Goal: Find specific page/section: Find specific page/section

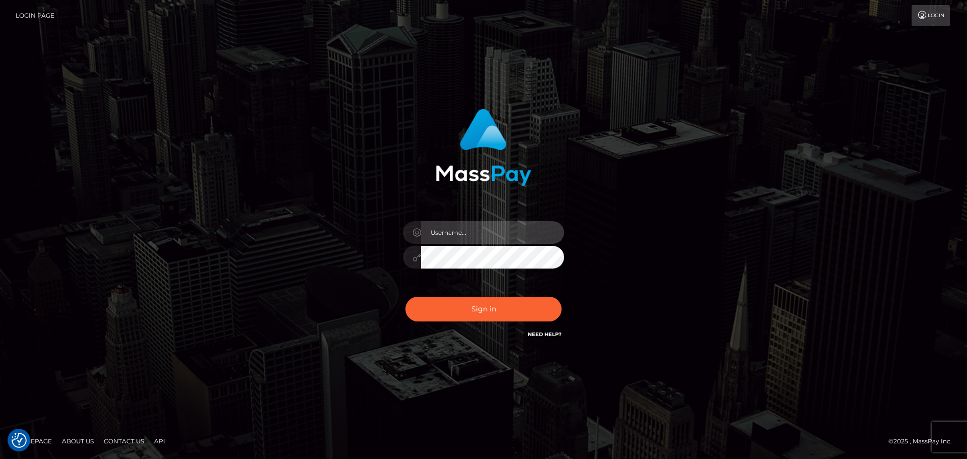
click at [470, 227] on input "text" at bounding box center [492, 232] width 143 height 23
type input "Veronica"
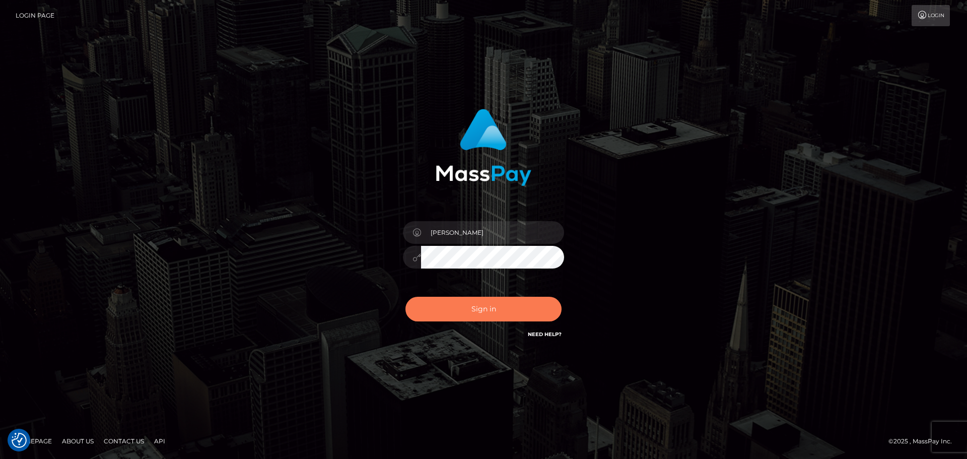
click at [491, 305] on button "Sign in" at bounding box center [483, 309] width 156 height 25
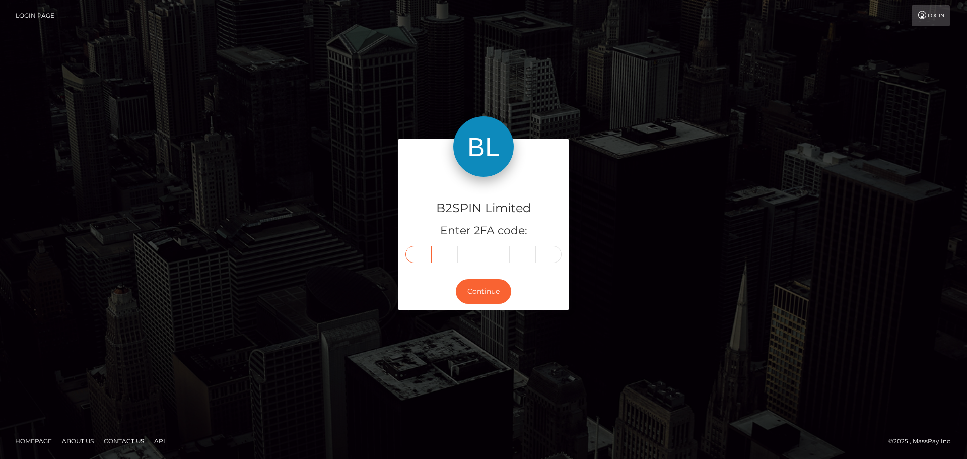
paste input "5"
type input "5"
type input "9"
type input "2"
type input "3"
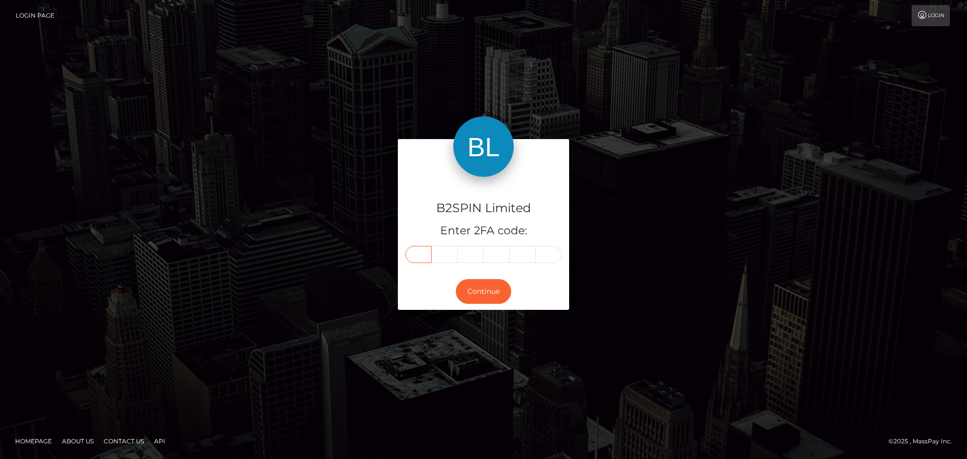
type input "8"
type input "2"
click at [499, 287] on button "Continue" at bounding box center [483, 291] width 55 height 25
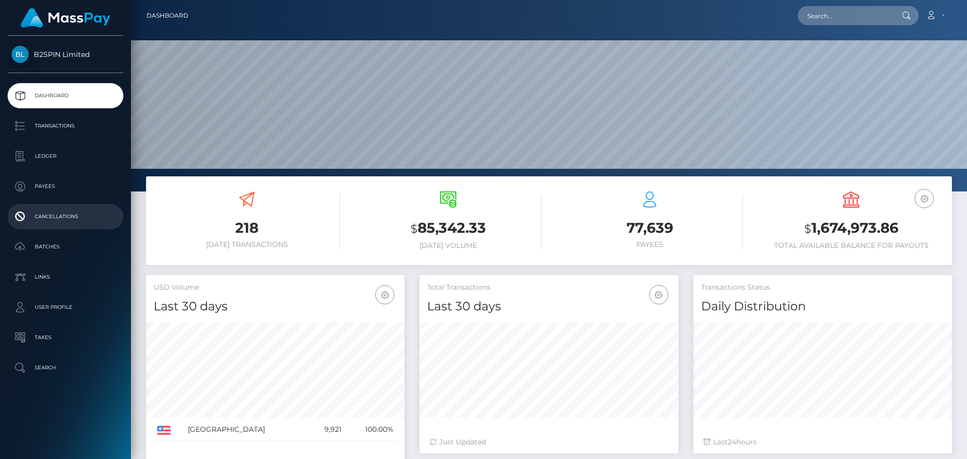
scroll to position [179, 259]
click at [60, 122] on p "Transactions" at bounding box center [66, 125] width 108 height 15
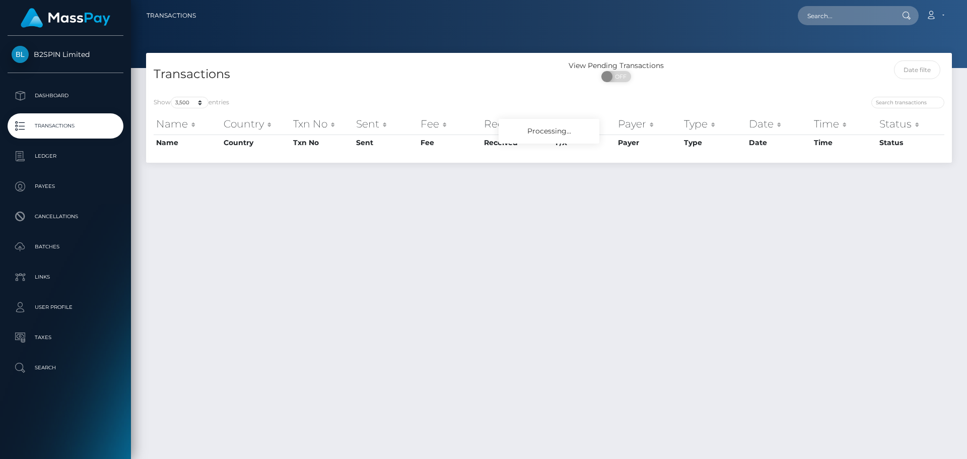
select select "3500"
click at [885, 105] on input "search" at bounding box center [907, 103] width 73 height 12
paste input "c3300e8c-580c-4d3a-912b-274d1c92a347"
type input "c3300e8c-580c-4d3a-912b-274d1c92a347"
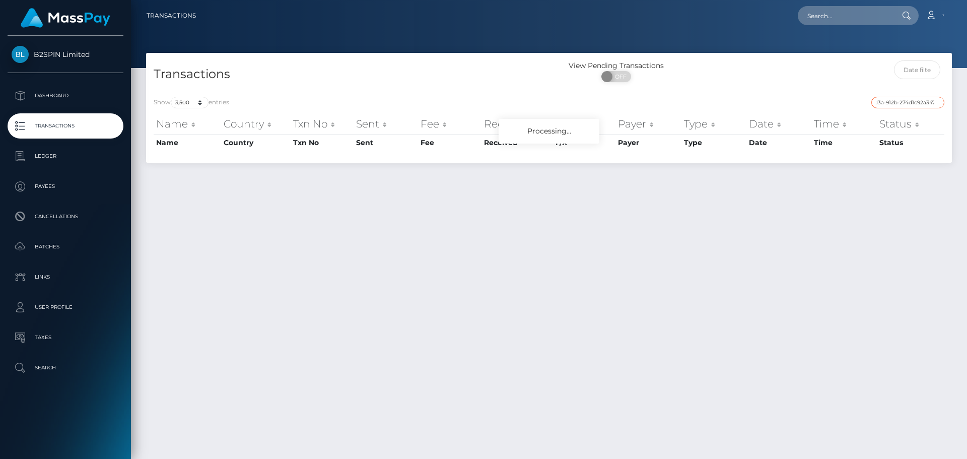
click at [936, 104] on input "c3300e8c-580c-4d3a-912b-274d1c92a347" at bounding box center [907, 103] width 73 height 12
click at [938, 101] on input "c3300e8c-580c-4d3a-912b-274d1c92a347" at bounding box center [907, 103] width 73 height 12
click at [616, 76] on span "OFF" at bounding box center [619, 76] width 25 height 11
checkbox input "true"
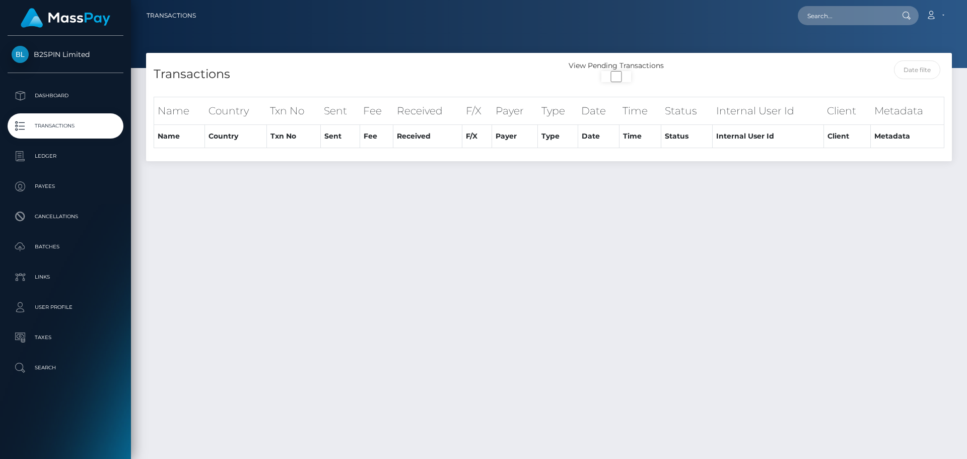
select select "3500"
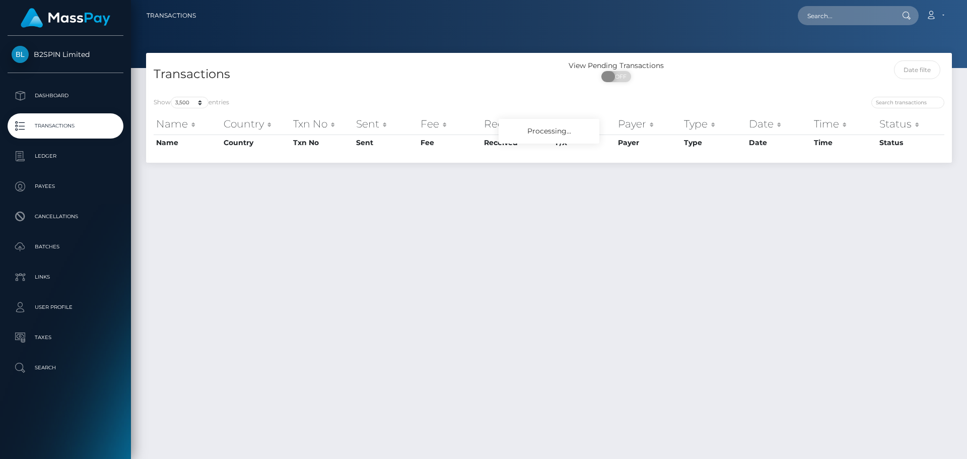
click at [612, 78] on span at bounding box center [608, 76] width 14 height 11
click at [611, 78] on span at bounding box center [608, 76] width 14 height 11
checkbox input "true"
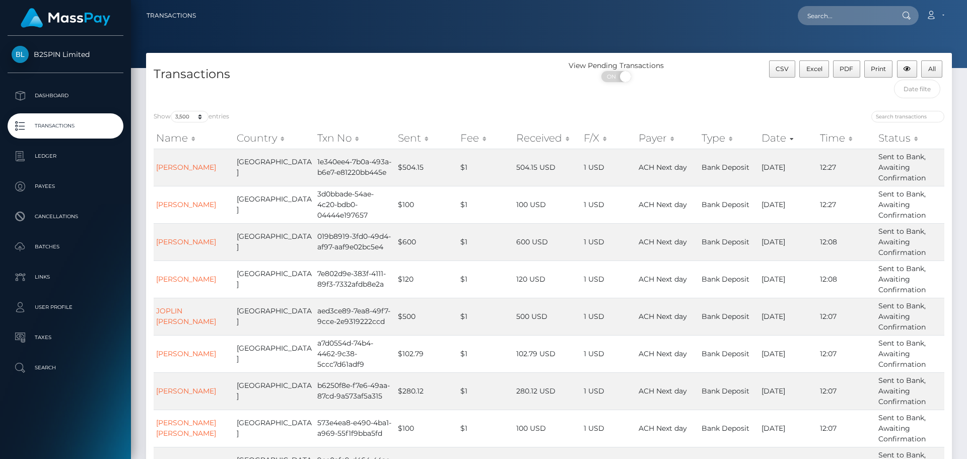
click at [913, 116] on input "search" at bounding box center [907, 117] width 73 height 12
paste input "c3300e8c-580c-4d3a-912b-274d1c92a347"
type input "c3300e8c-580c-4d3a-912b-274d1c92a347"
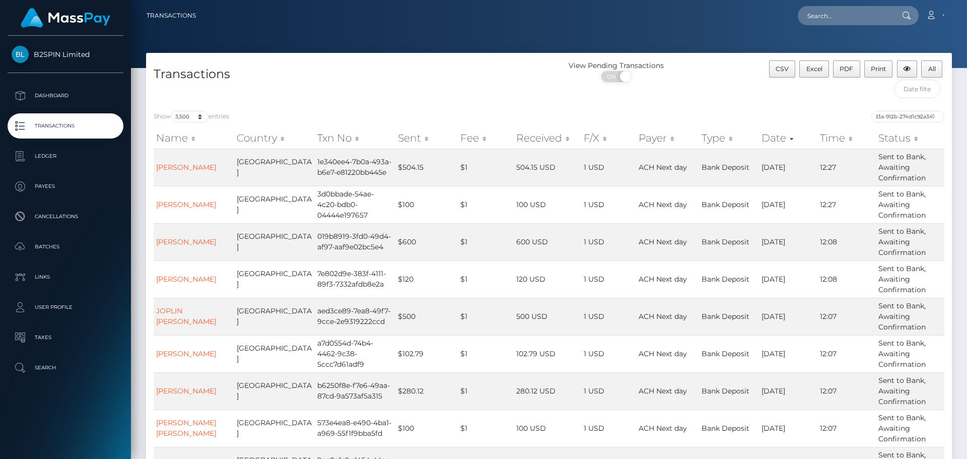
scroll to position [0, 0]
click at [804, 103] on div "CSV Excel PDF Print All" at bounding box center [850, 81] width 201 height 43
click at [902, 123] on div "c3300e8c-580c-4d3a-912b-274d1c92a347" at bounding box center [751, 118] width 388 height 14
click at [902, 118] on input "c3300e8c-580c-4d3a-912b-274d1c92a347" at bounding box center [907, 117] width 73 height 12
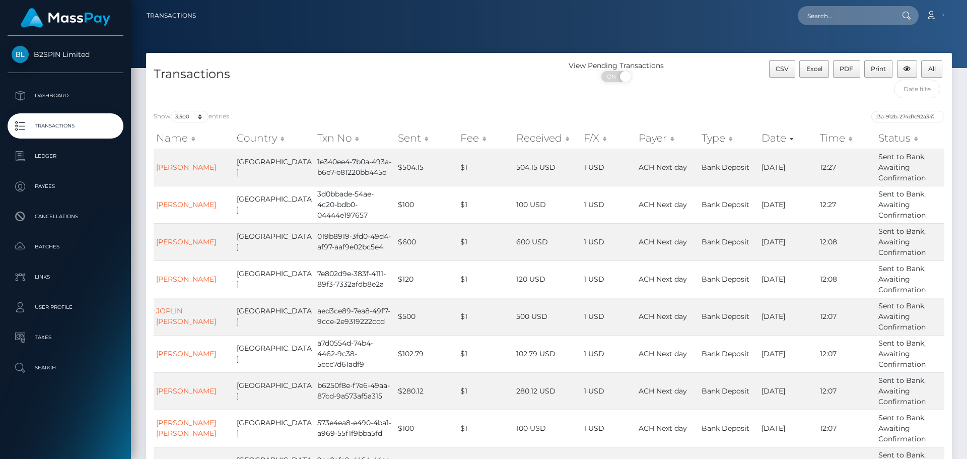
click at [725, 95] on div "View Pending Transactions ON OFF" at bounding box center [649, 81] width 201 height 43
click at [926, 119] on input "c3300e8c-580c-4d3a-912b-274d1c92a347" at bounding box center [907, 117] width 73 height 12
click at [938, 119] on input "c3300e8c-580c-4d3a-912b-274d1c92a347" at bounding box center [907, 117] width 73 height 12
click at [937, 115] on input "c3300e8c-580c-4d3a-912b-274d1c92a347" at bounding box center [907, 117] width 73 height 12
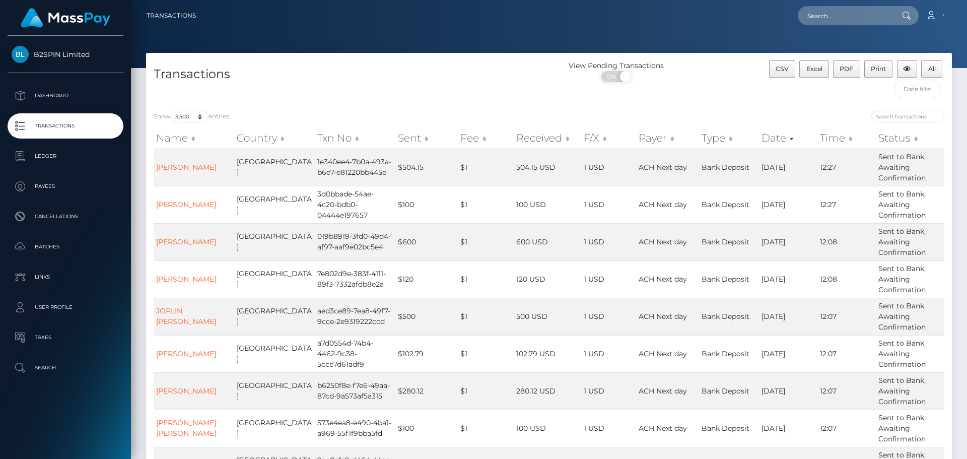
click at [779, 99] on div "CSV Excel PDF Print All" at bounding box center [850, 81] width 201 height 43
click at [689, 96] on div "View Pending Transactions ON OFF" at bounding box center [649, 81] width 201 height 43
click at [907, 122] on input "search" at bounding box center [907, 117] width 73 height 12
paste input "c3300e8c-580c-4d3a-912b-274d1c92a347"
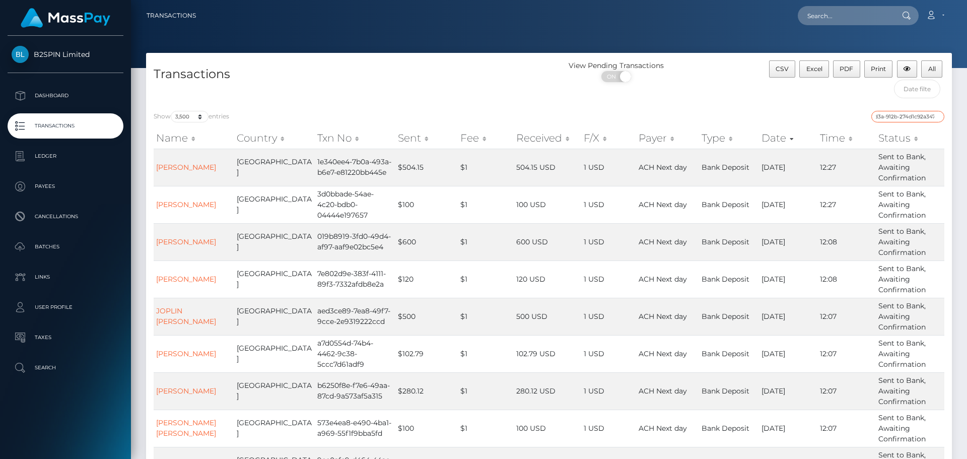
type input "c3300e8c-580c-4d3a-912b-274d1c92a347"
click at [934, 118] on input "c3300e8c-580c-4d3a-912b-274d1c92a347" at bounding box center [907, 117] width 73 height 12
click at [937, 115] on input "c3300e8c-580c-4d3a-912b-274d1c92a347" at bounding box center [907, 117] width 73 height 12
click at [823, 72] on button "Excel" at bounding box center [814, 68] width 30 height 17
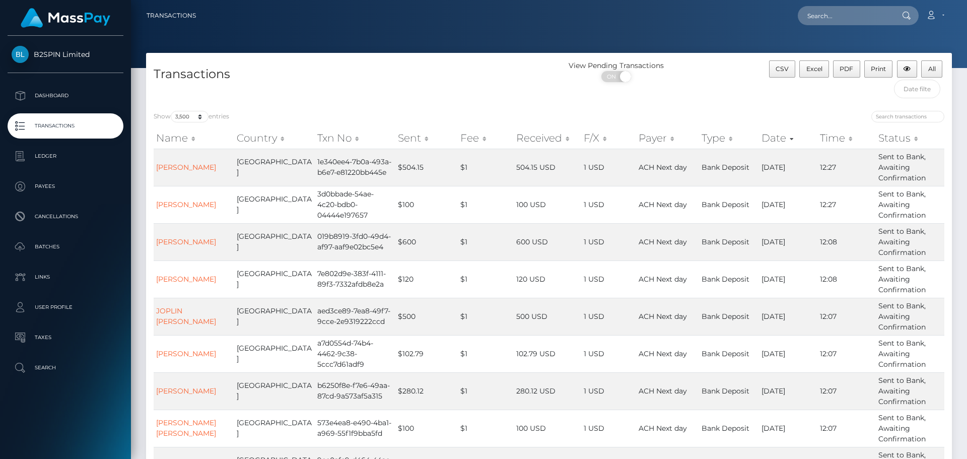
click at [813, 25] on div "Loading... Loading... Account Edit Profile Logout" at bounding box center [577, 15] width 747 height 21
click at [817, 18] on input "text" at bounding box center [845, 15] width 95 height 19
paste input "c3300e8c-580c-4d3a-912b-274d1c92a347"
click at [818, 16] on input "c3300e8c-580c-4d3a-912b-274d1c92a347" at bounding box center [845, 15] width 95 height 19
click at [821, 16] on input "c3300e8c-580c-4d3a-912b-274d1c92a347" at bounding box center [845, 15] width 95 height 19
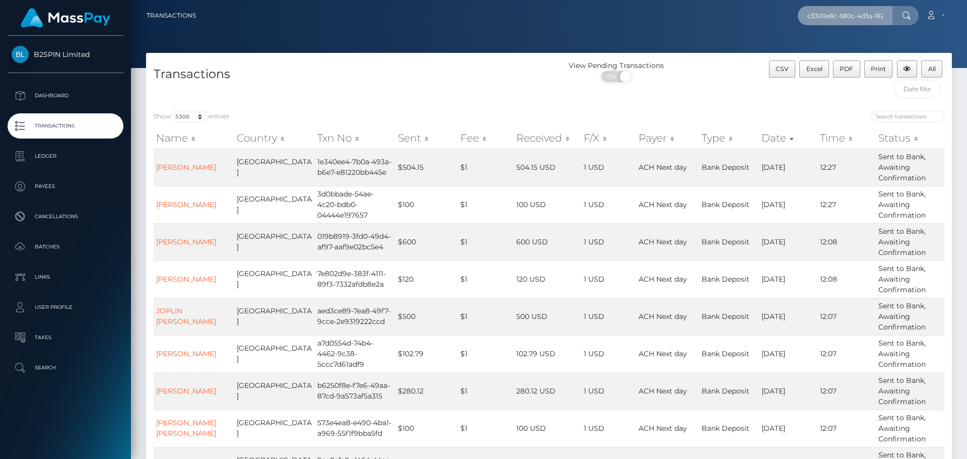
click at [831, 16] on input "c3300e8c-580c-4d3a-912b-274d1c92a347" at bounding box center [845, 15] width 95 height 19
click at [840, 16] on input "c3300e8c-580c-4d3a-912b-274d1c92a347" at bounding box center [845, 15] width 95 height 19
click at [841, 16] on input "c3300e8c-580c-4d3a-912b-274d1c92a347" at bounding box center [845, 15] width 95 height 19
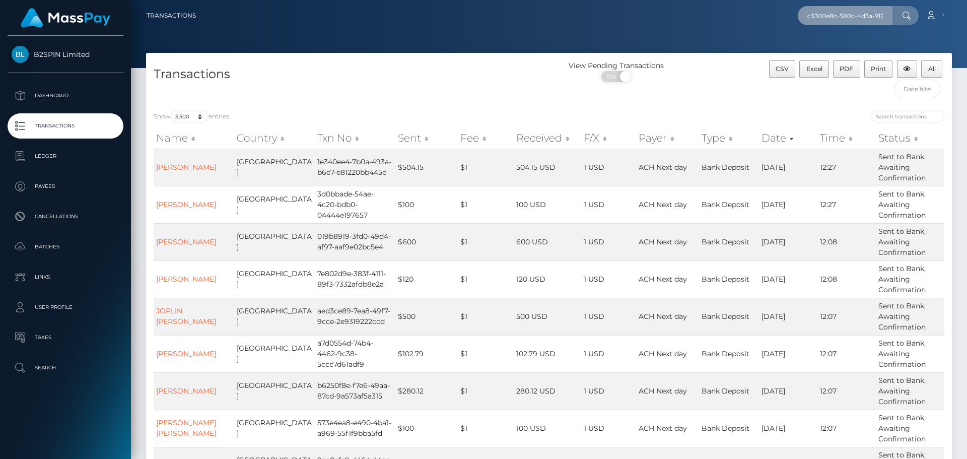
click at [841, 16] on input "c3300e8c-580c-4d3a-912b-274d1c92a347" at bounding box center [845, 15] width 95 height 19
click at [842, 16] on input "c3300e8c-580c-4d3a-912b-274d1c92a347" at bounding box center [845, 15] width 95 height 19
click at [841, 16] on input "c3300e8c-580c-4d3a-912b-274d1c92a347" at bounding box center [845, 15] width 95 height 19
click at [609, 117] on div at bounding box center [751, 118] width 388 height 14
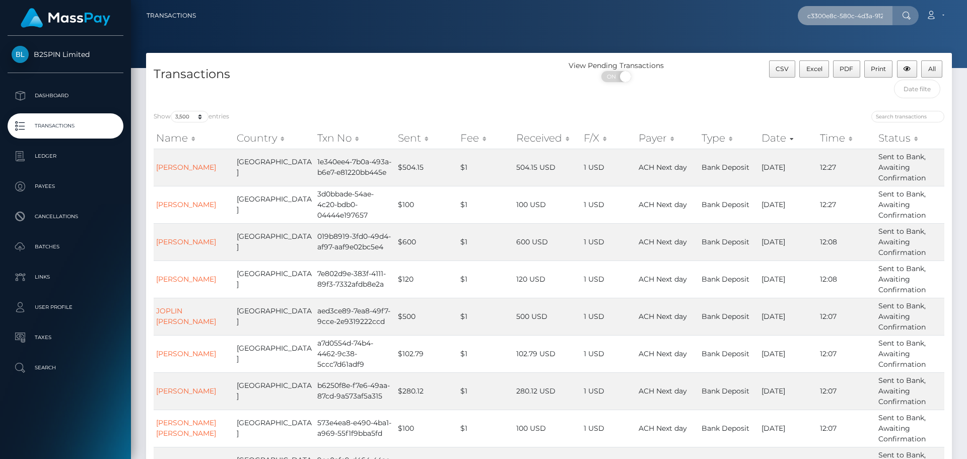
click at [855, 13] on input "c3300e8c-580c-4d3a-912b-274d1c92a347" at bounding box center [845, 15] width 95 height 19
click at [889, 17] on input "c3300e8c-580c-4d3a-912b-274d1c92a347" at bounding box center [845, 15] width 95 height 19
click at [869, 13] on input "c3300e8c-580c-4d3a-912b-274d1c92a347" at bounding box center [845, 15] width 95 height 19
paste input "1657863229"
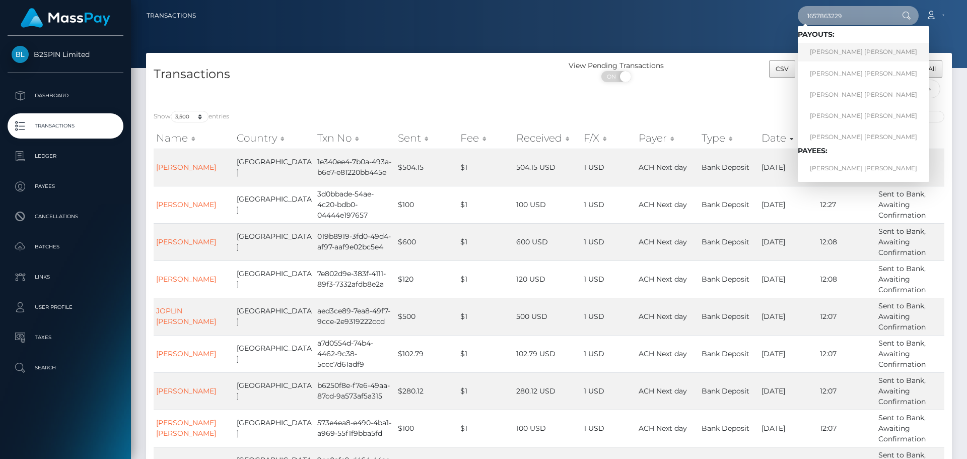
type input "1657863229"
click at [829, 49] on link "AMANDA LEE FONTAN" at bounding box center [863, 52] width 131 height 19
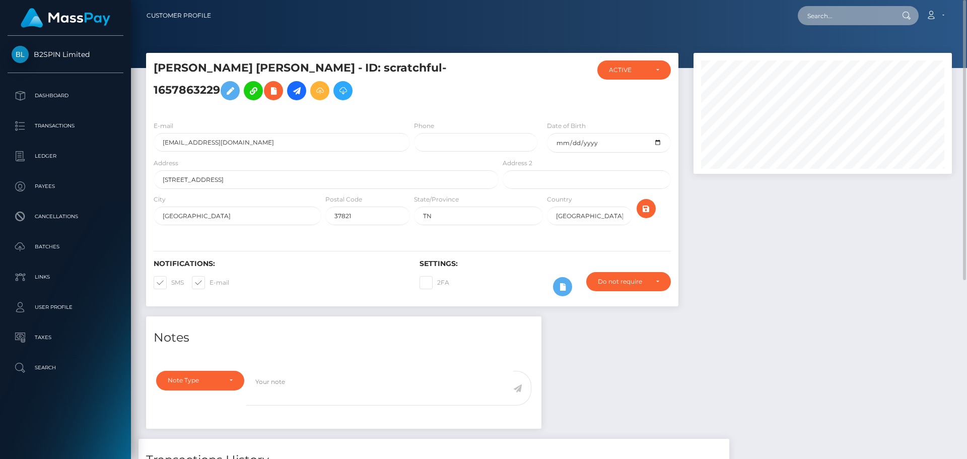
click at [836, 15] on input "text" at bounding box center [845, 15] width 95 height 19
paste input "c3300e8c-580c-4d3a-912b-274d1c92a347"
drag, startPoint x: 837, startPoint y: 17, endPoint x: 842, endPoint y: 17, distance: 5.6
click at [837, 17] on input "c3300e8c-580c-4d3a-912b-274d1c92a347" at bounding box center [845, 15] width 95 height 19
paste input "1657863229"
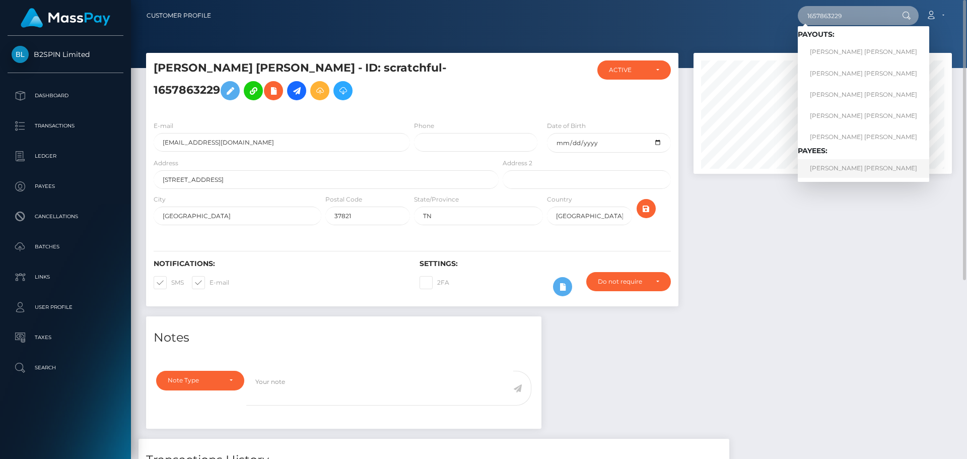
type input "1657863229"
click at [840, 172] on link "[PERSON_NAME] [PERSON_NAME]" at bounding box center [863, 168] width 131 height 19
